Goal: Complete application form

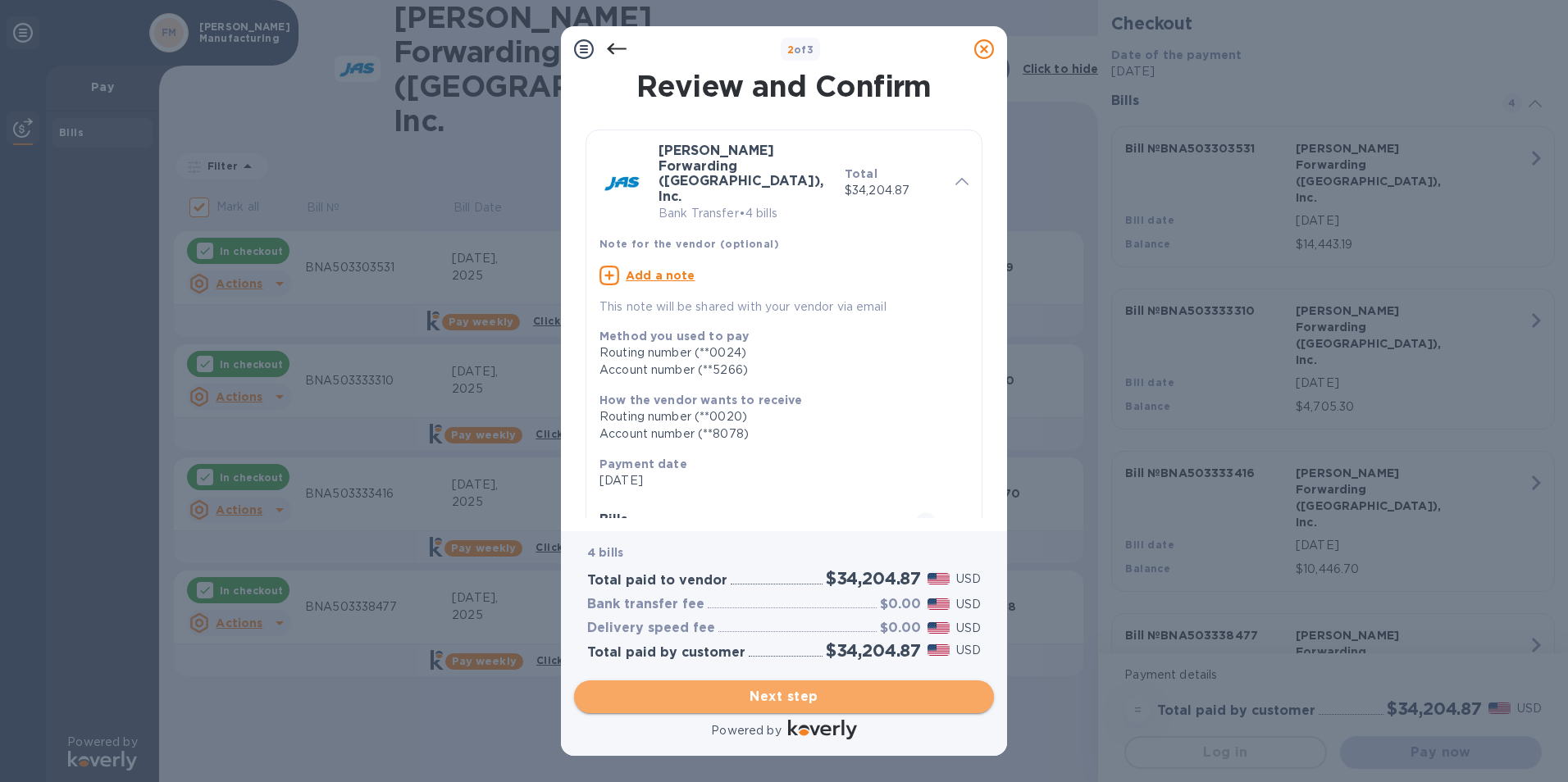
click at [780, 698] on span "Next step" at bounding box center [784, 697] width 394 height 20
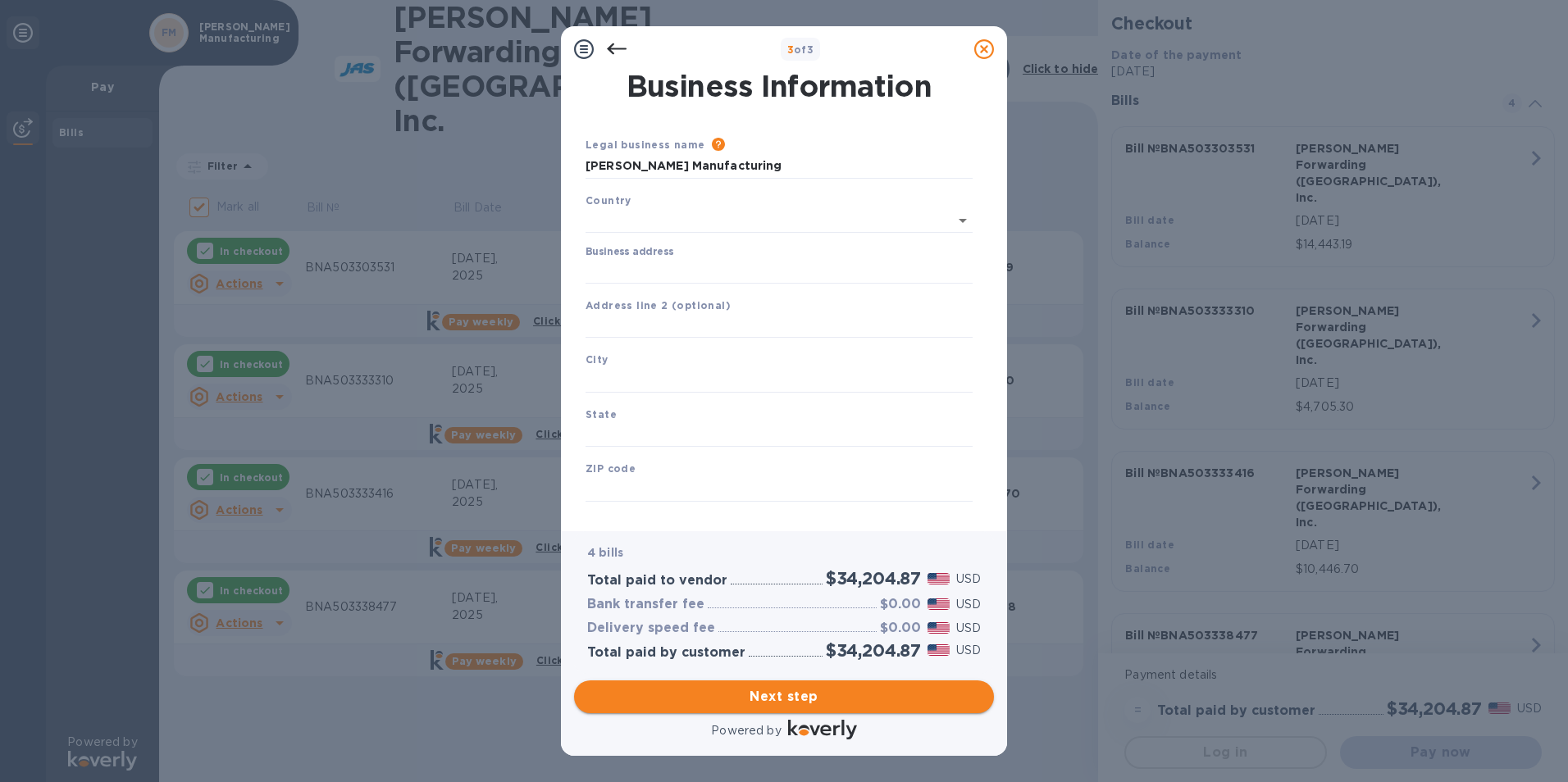
type input "[GEOGRAPHIC_DATA]"
click at [727, 260] on input "Business address" at bounding box center [780, 268] width 388 height 25
type input "[STREET_ADDRESS]"
type input "[GEOGRAPHIC_DATA]"
type input "MO"
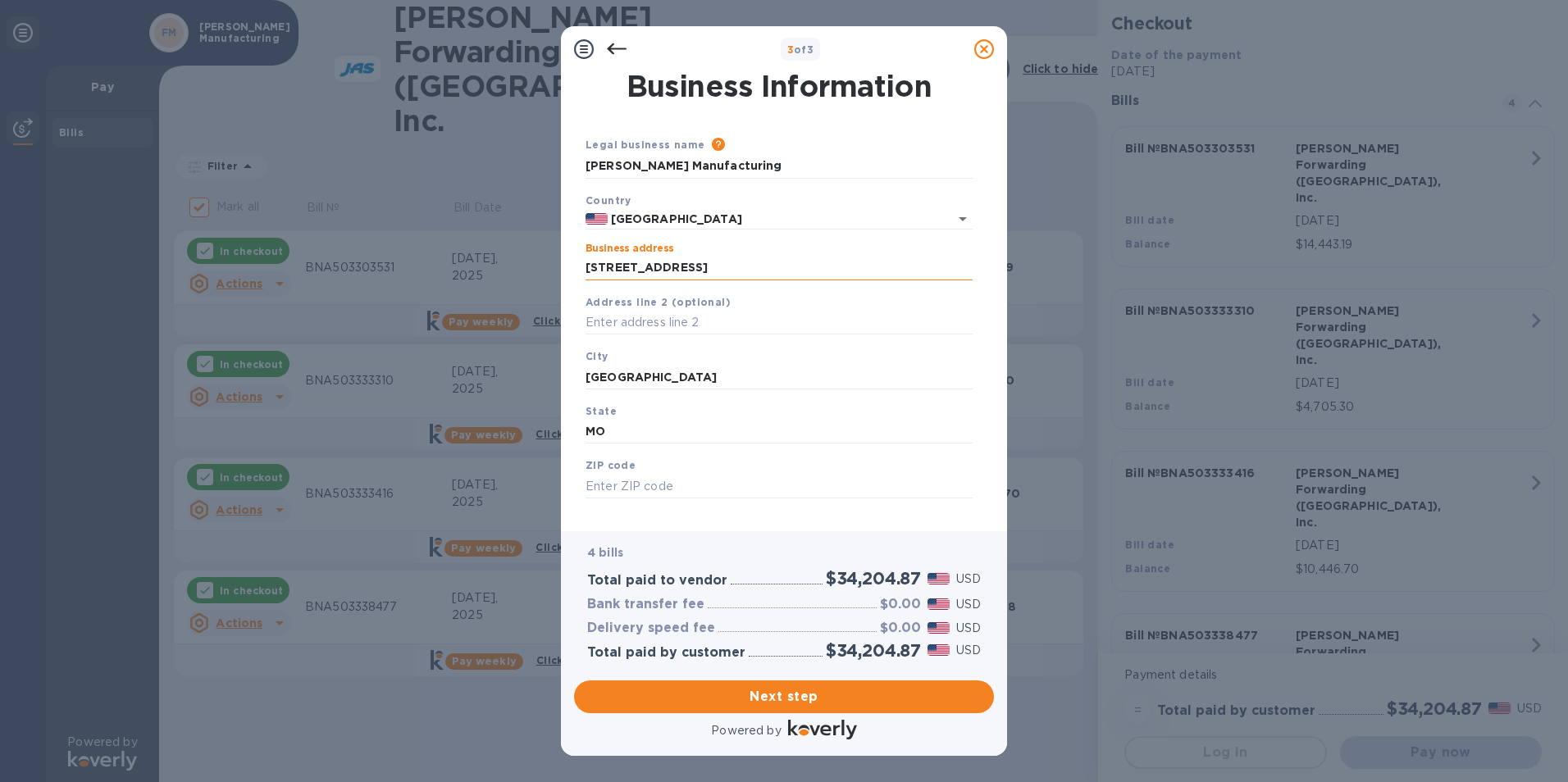
type input "65807"
drag, startPoint x: 688, startPoint y: 381, endPoint x: 335, endPoint y: 372, distance: 353.1
click at [338, 373] on div "3 of 3 Business Information Legal business name Please provide the legal name t…" at bounding box center [784, 391] width 1568 height 782
type input "[GEOGRAPHIC_DATA]"
type input "P"
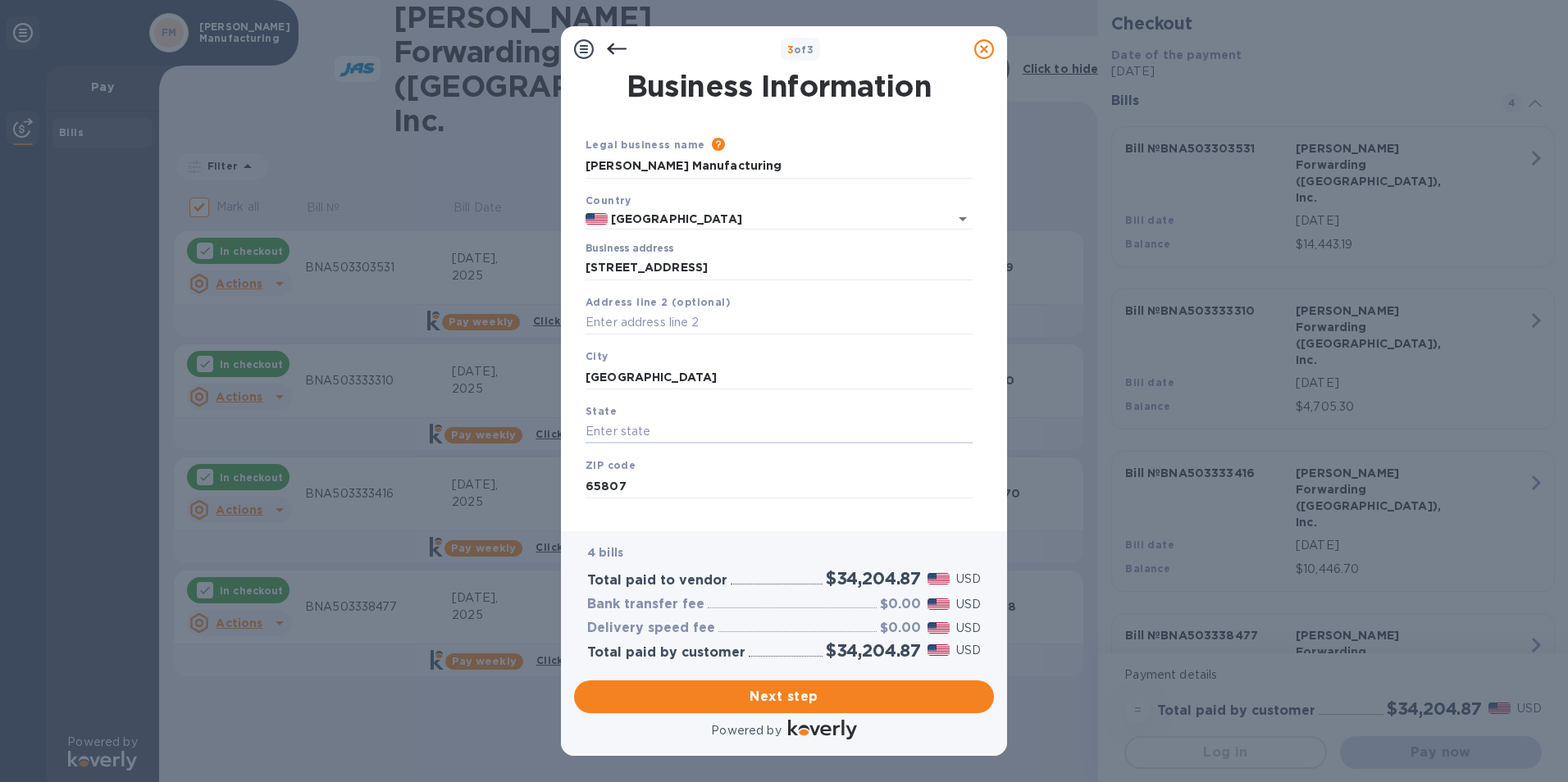
type input "O"
type input "MO"
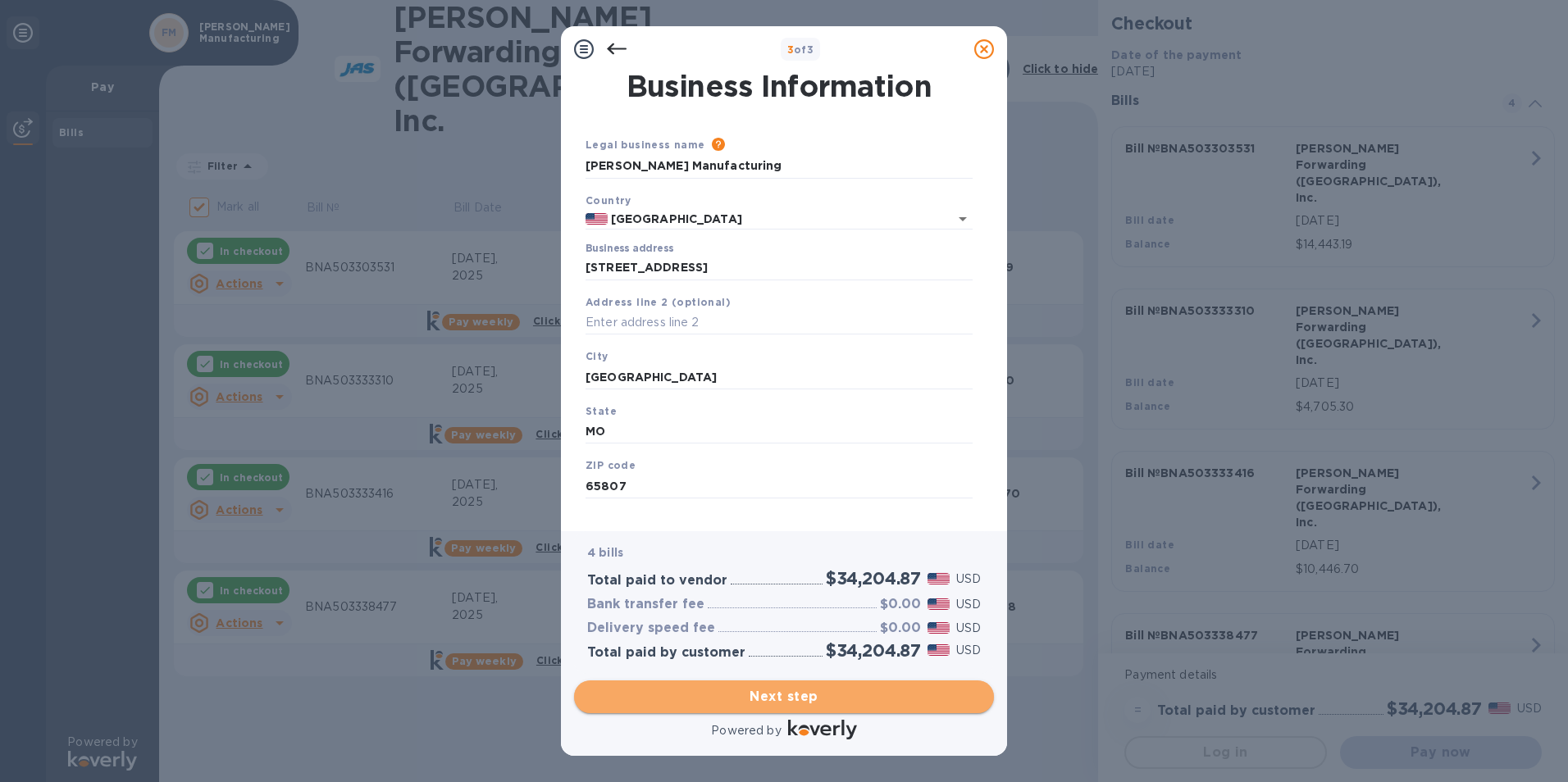
click at [807, 700] on span "Next step" at bounding box center [784, 697] width 394 height 20
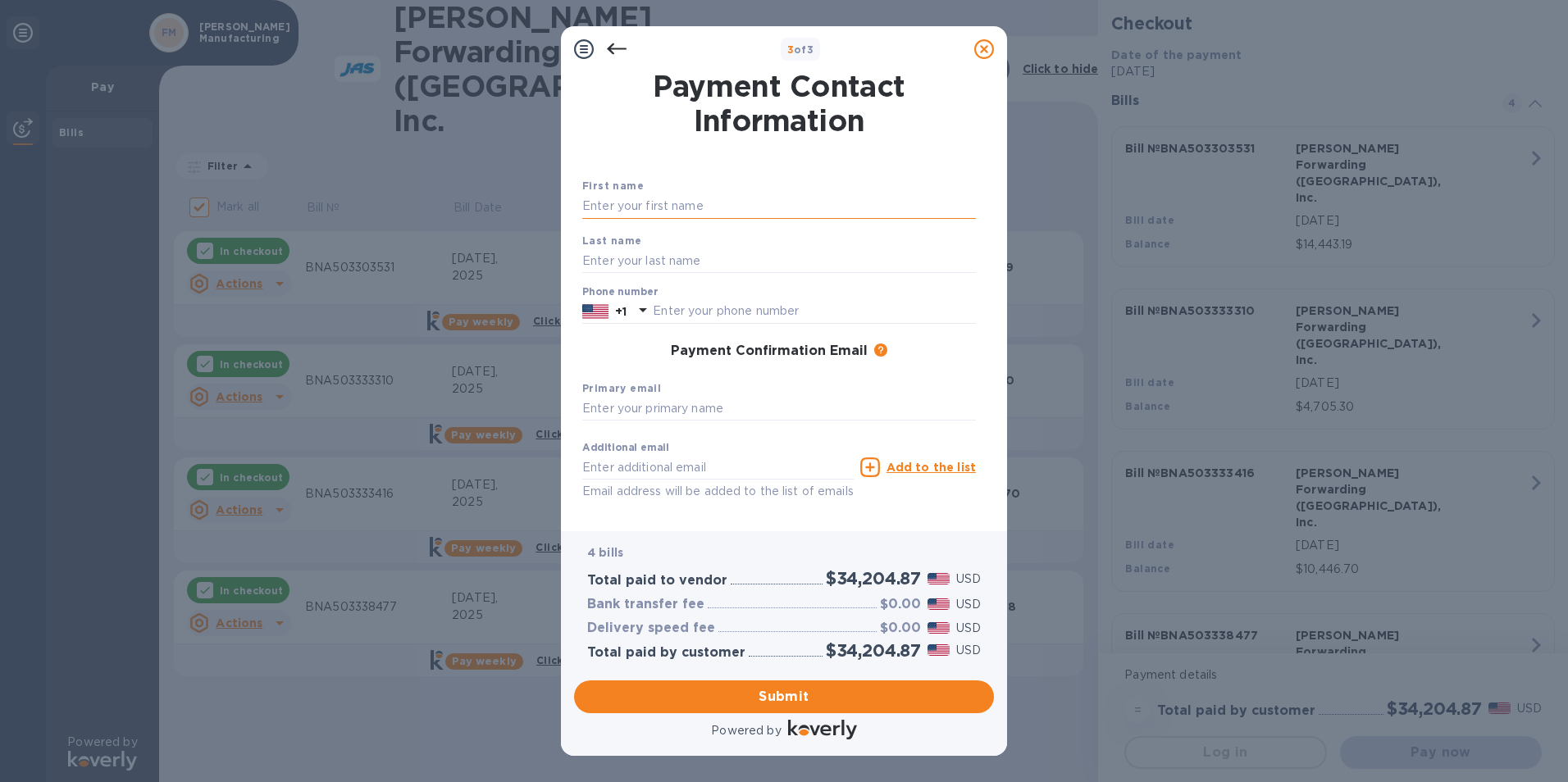
click at [708, 206] on input "text" at bounding box center [779, 207] width 394 height 25
type input "[PERSON_NAME]"
type input "6103676916"
type input "[EMAIL_ADDRESS][DOMAIN_NAME]"
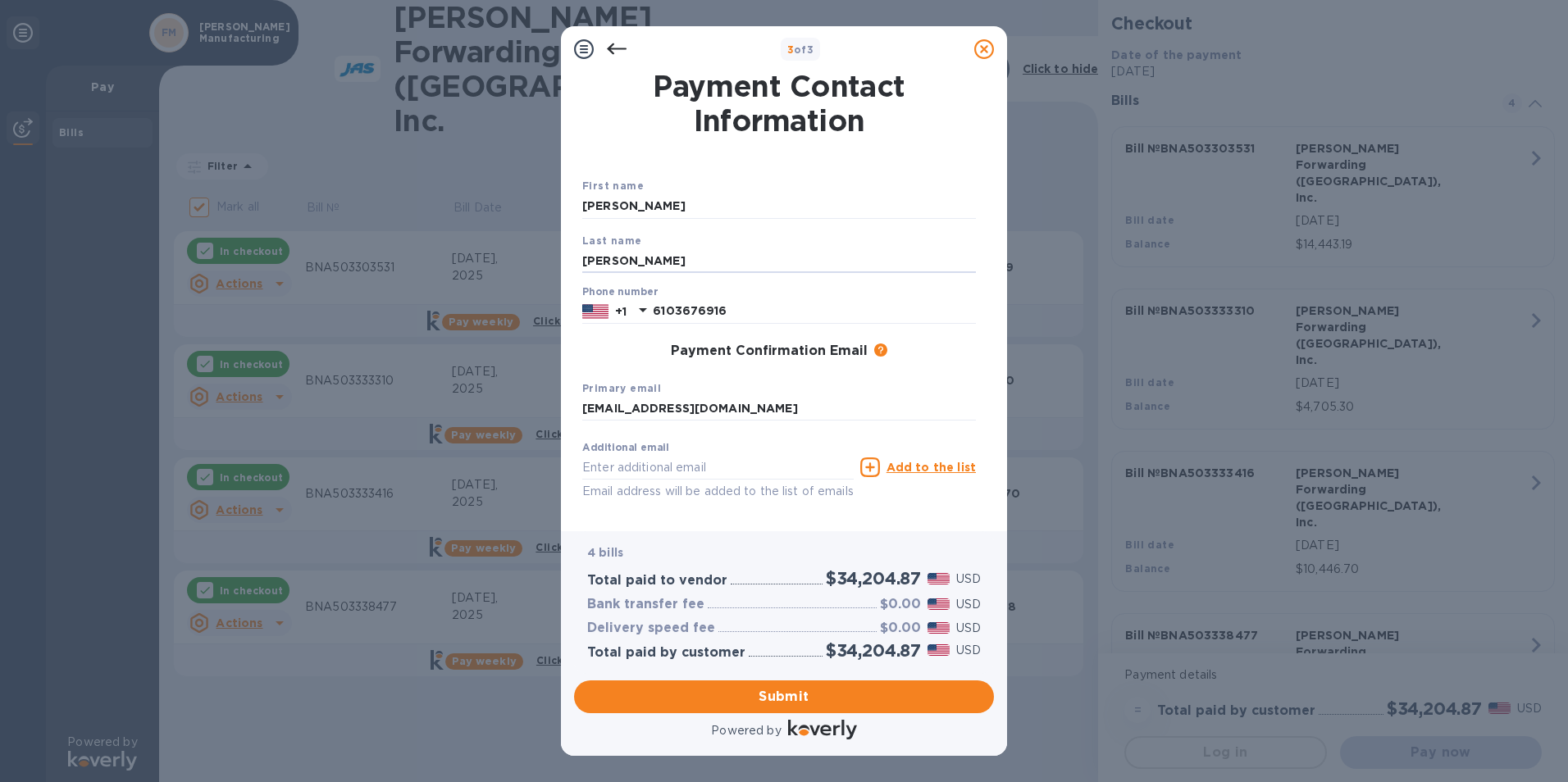
drag, startPoint x: 660, startPoint y: 267, endPoint x: 428, endPoint y: 248, distance: 232.8
click at [428, 248] on div "3 of 3 Payment Contact Information First name [PERSON_NAME] Last name [PERSON_N…" at bounding box center [784, 391] width 1568 height 782
type input "[PERSON_NAME]"
click at [927, 518] on div "Additional email Email address will be added to the list of emails Add to the l…" at bounding box center [779, 483] width 394 height 98
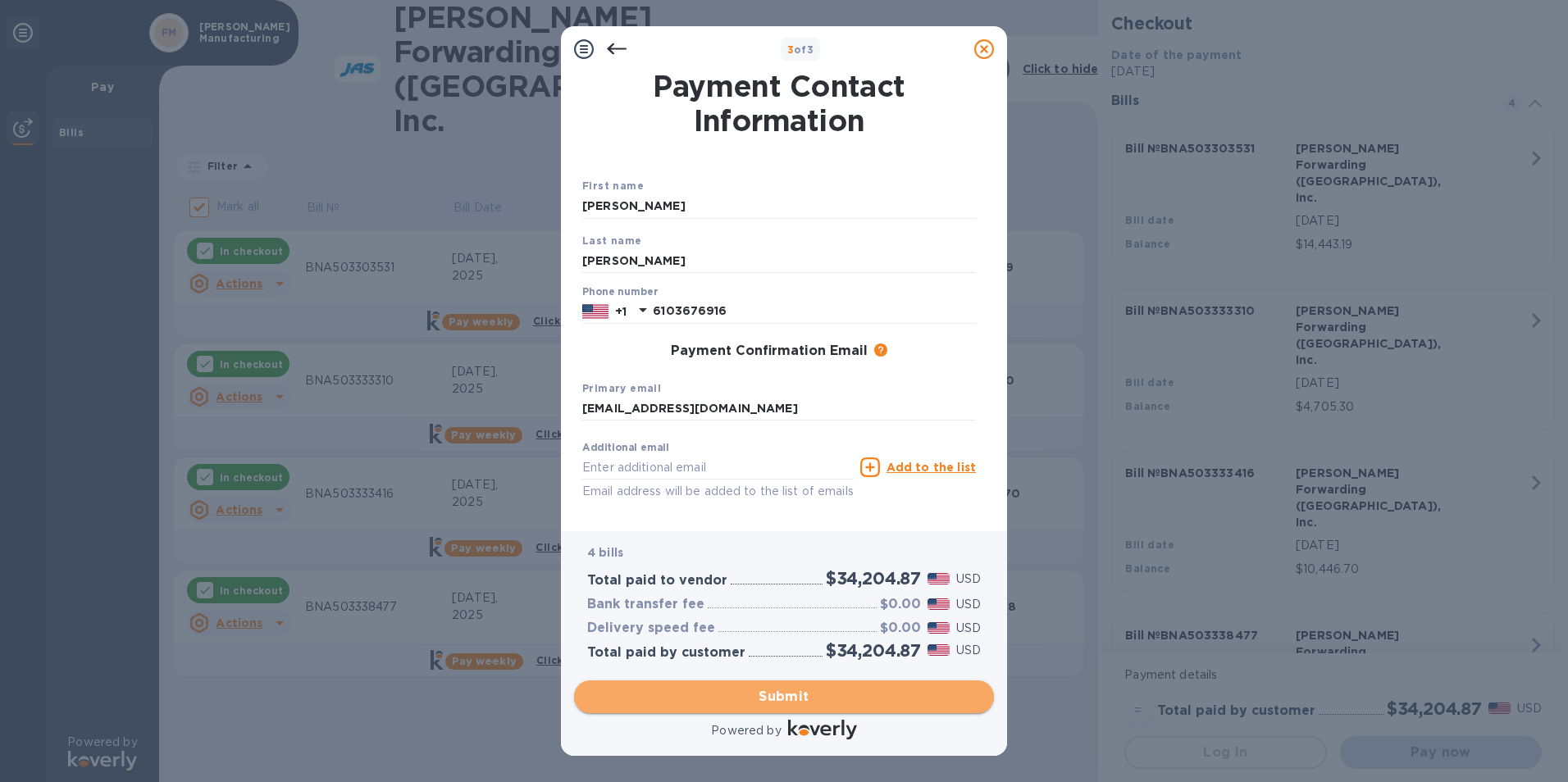
click at [800, 699] on span "Submit" at bounding box center [784, 697] width 394 height 20
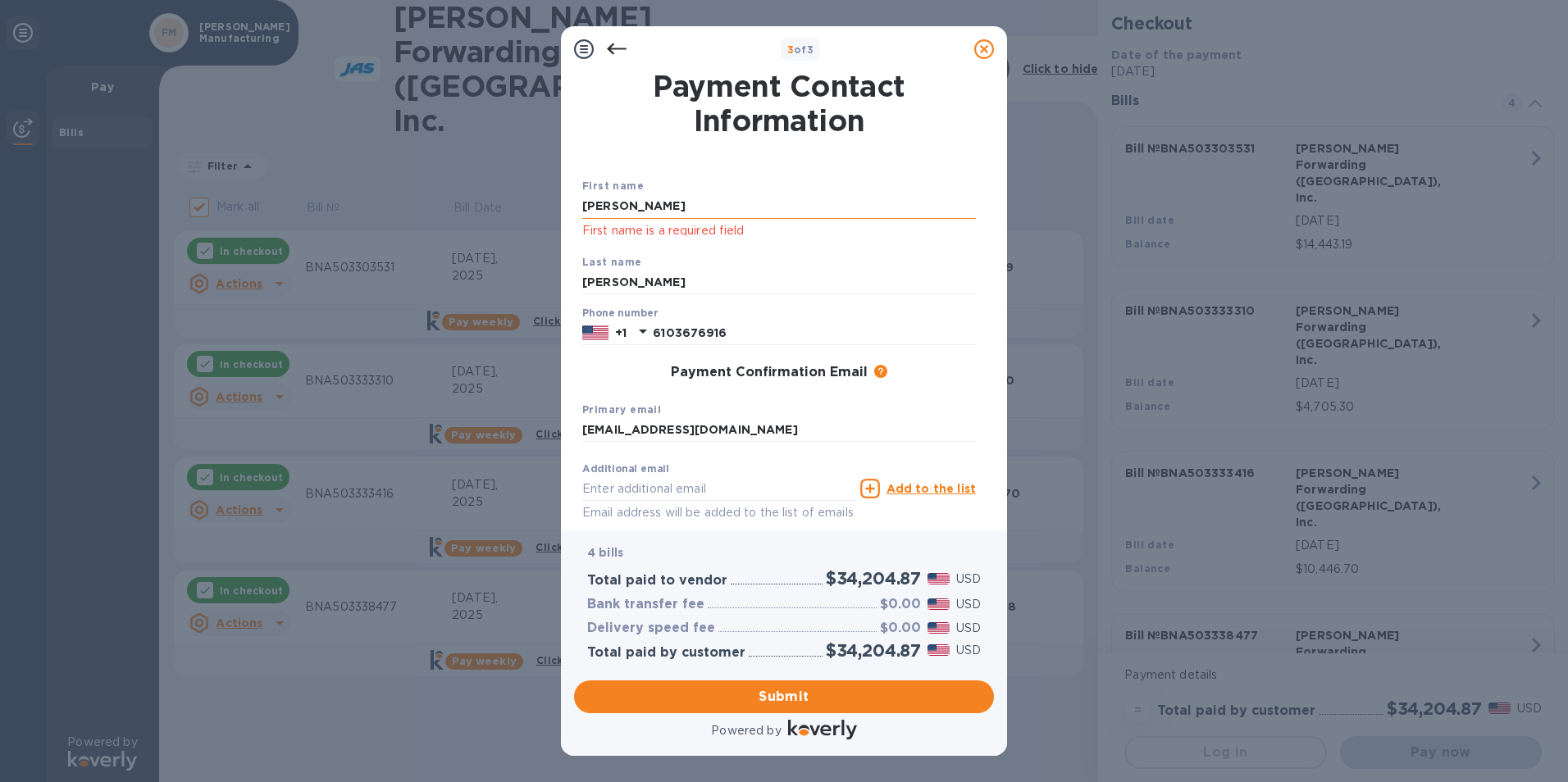
click at [687, 208] on input "[PERSON_NAME]" at bounding box center [779, 207] width 394 height 25
drag, startPoint x: 687, startPoint y: 208, endPoint x: 377, endPoint y: 208, distance: 310.0
click at [377, 208] on div "3 of 3 Payment Contact Information First name [PERSON_NAME] First name is a req…" at bounding box center [784, 391] width 1568 height 782
type input "[PERSON_NAME]"
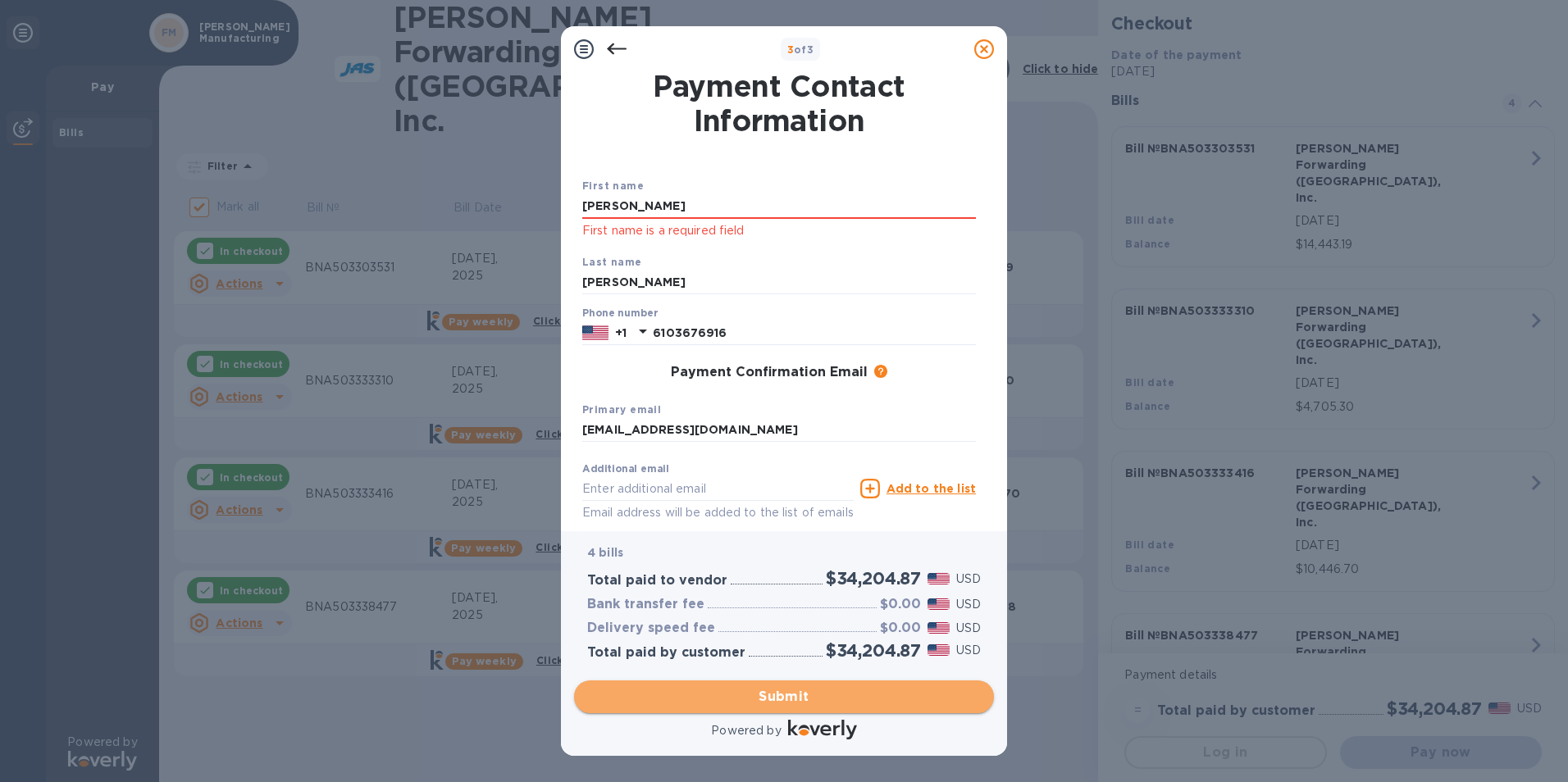
click at [793, 700] on span "Submit" at bounding box center [784, 697] width 394 height 20
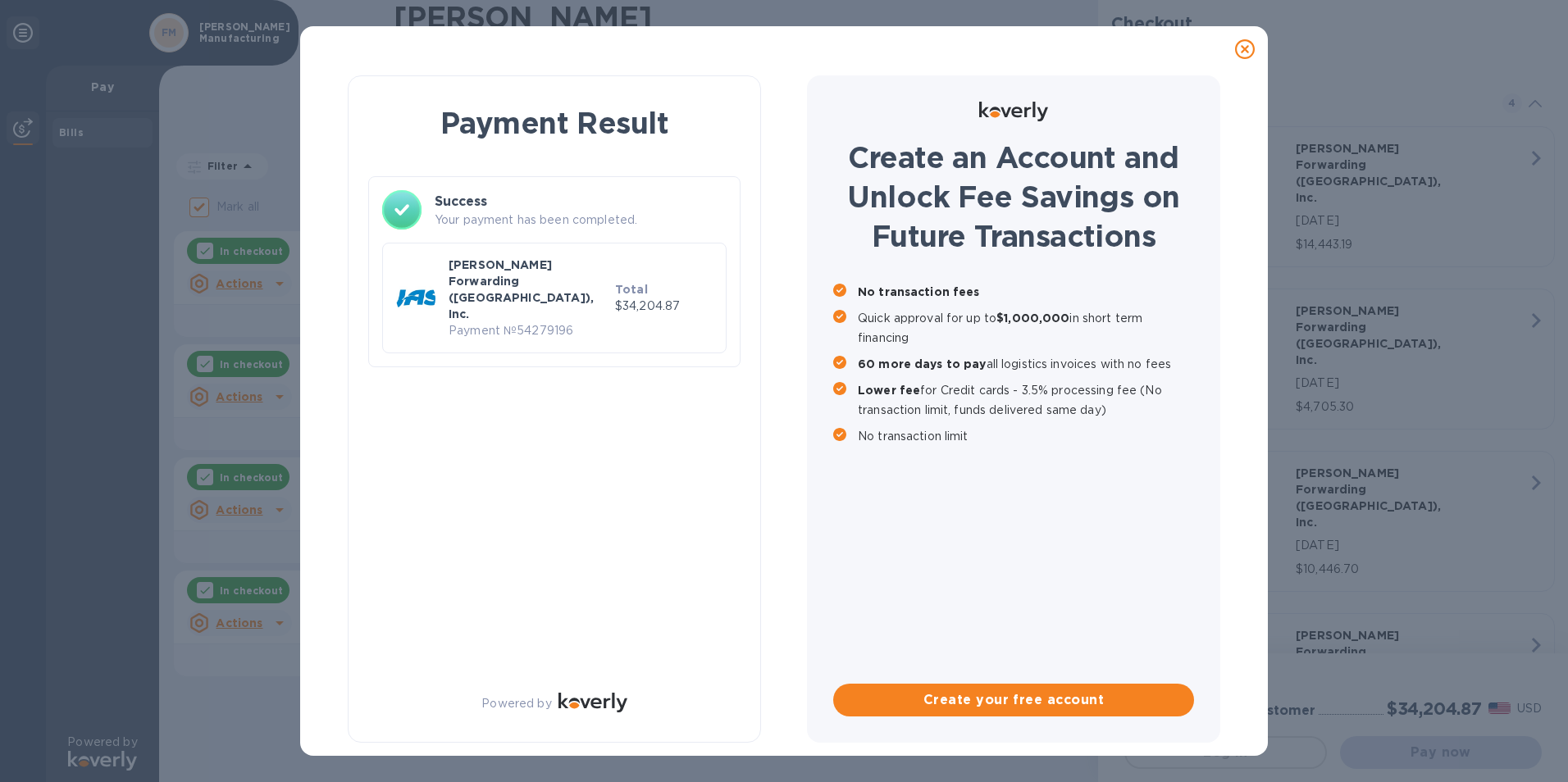
checkbox input "false"
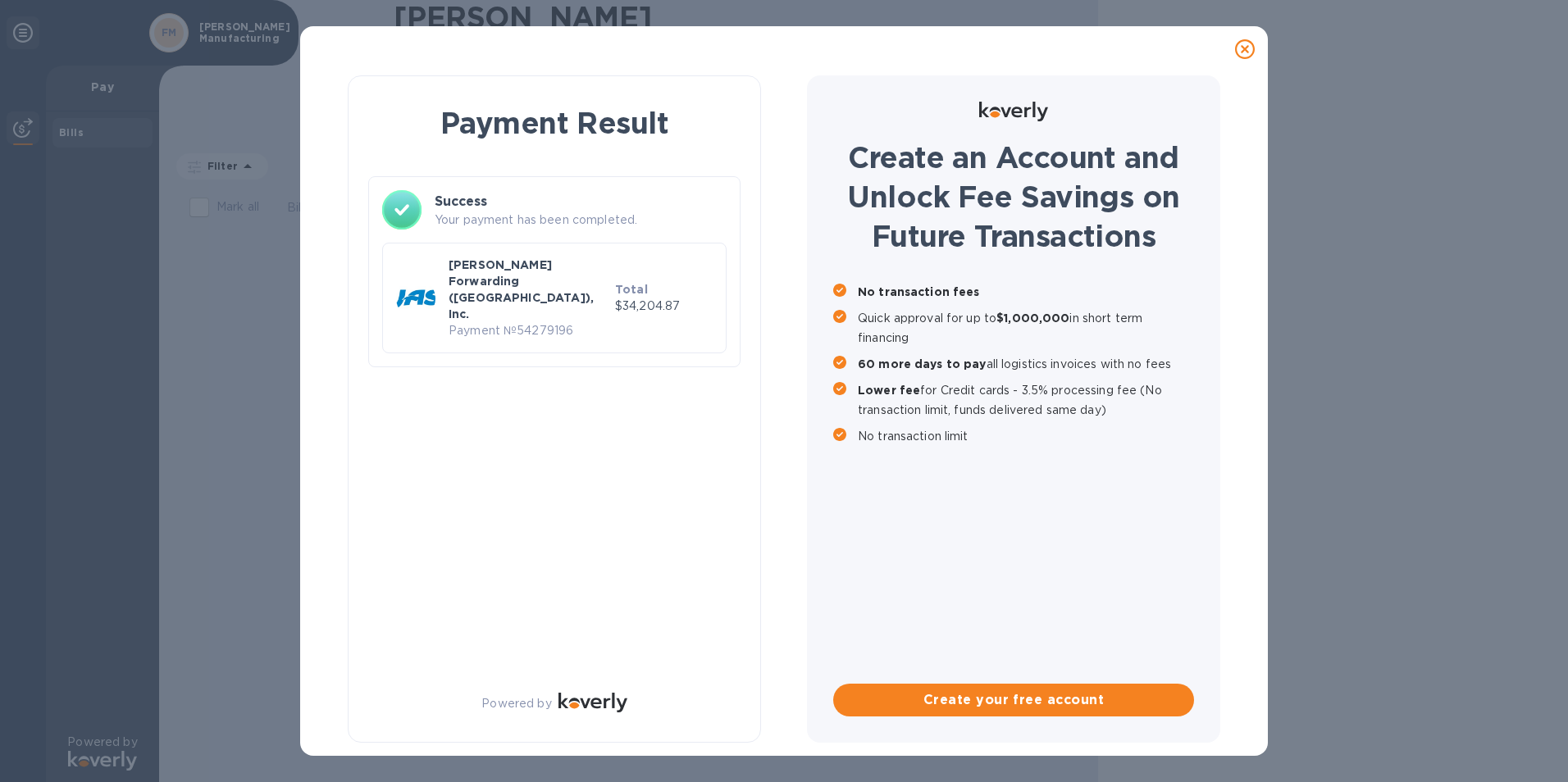
click at [1243, 45] on icon at bounding box center [1245, 49] width 20 height 20
